Goal: Navigation & Orientation: Find specific page/section

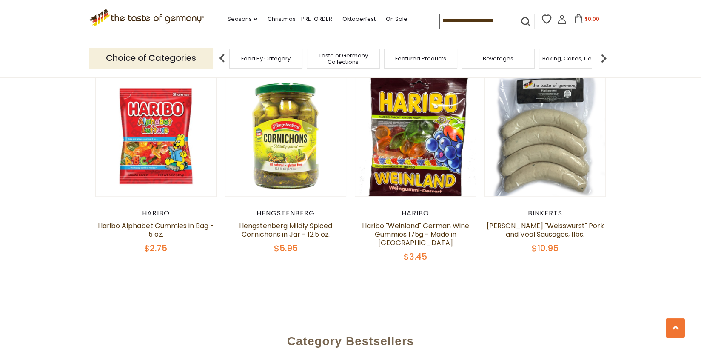
scroll to position [553, 0]
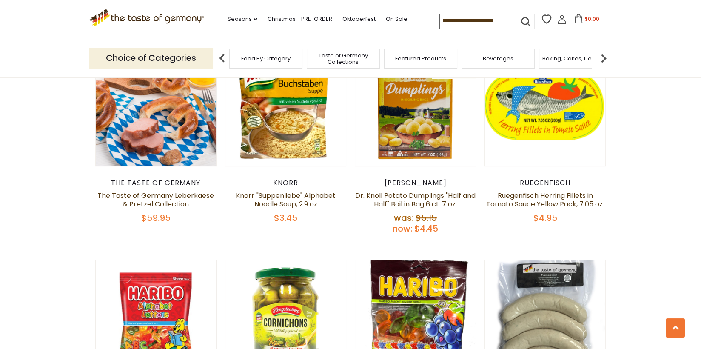
click at [603, 57] on img at bounding box center [603, 58] width 17 height 17
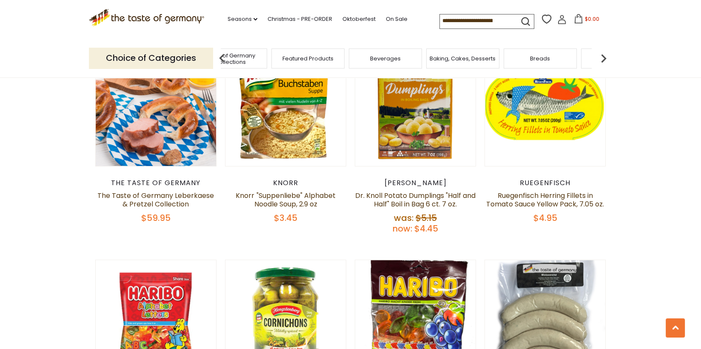
click at [602, 58] on img at bounding box center [603, 58] width 17 height 17
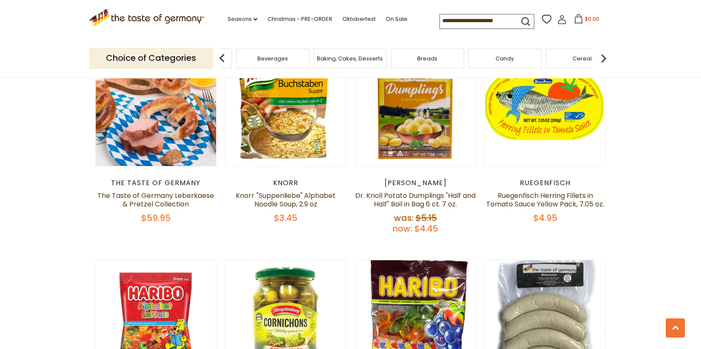
click at [602, 58] on img at bounding box center [603, 58] width 17 height 17
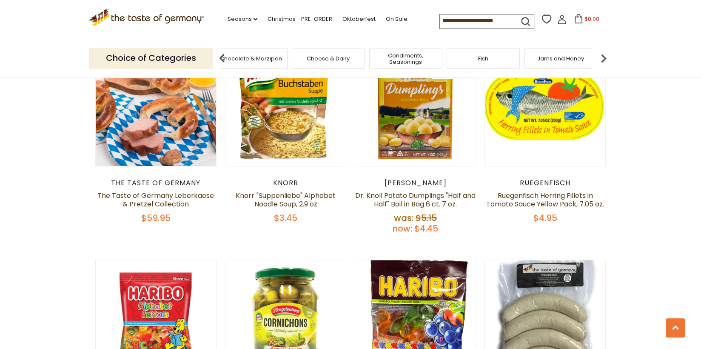
click at [602, 58] on img at bounding box center [603, 58] width 17 height 17
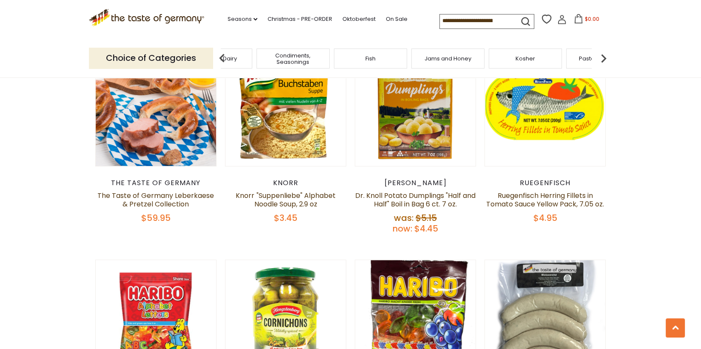
click at [602, 58] on img at bounding box center [603, 58] width 17 height 17
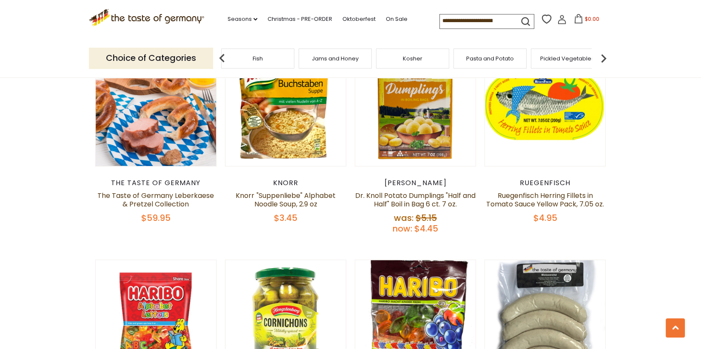
click at [602, 58] on img at bounding box center [603, 58] width 17 height 17
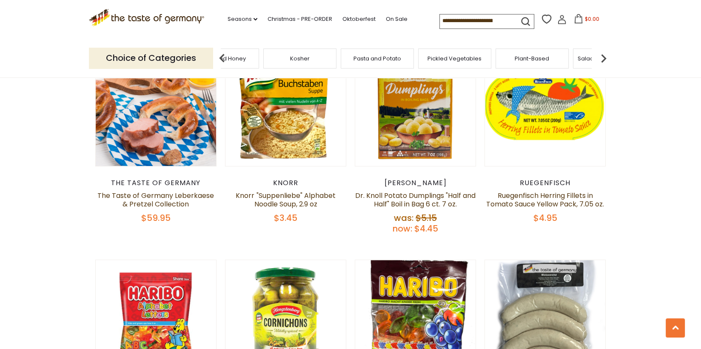
click at [602, 58] on img at bounding box center [603, 58] width 17 height 17
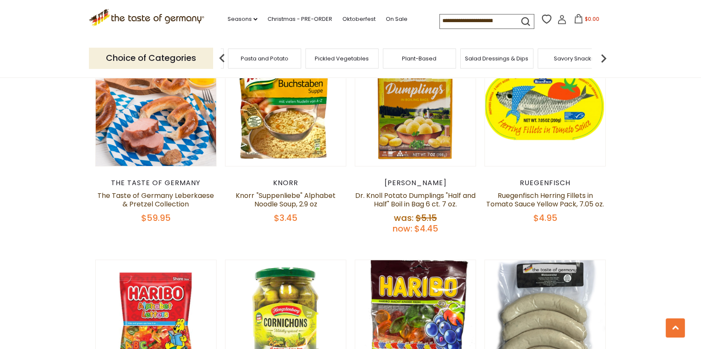
click at [602, 58] on img at bounding box center [603, 58] width 17 height 17
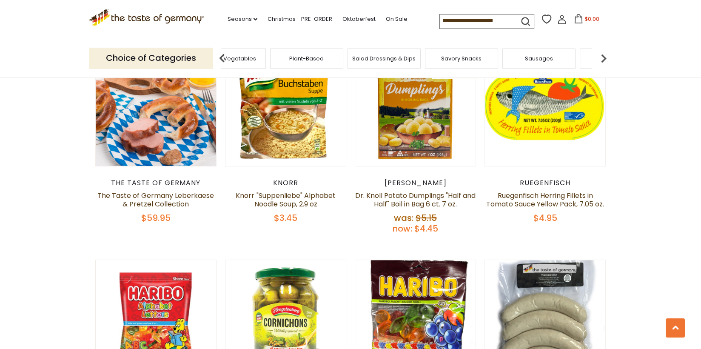
click at [602, 58] on img at bounding box center [603, 58] width 17 height 17
